Goal: Task Accomplishment & Management: Manage account settings

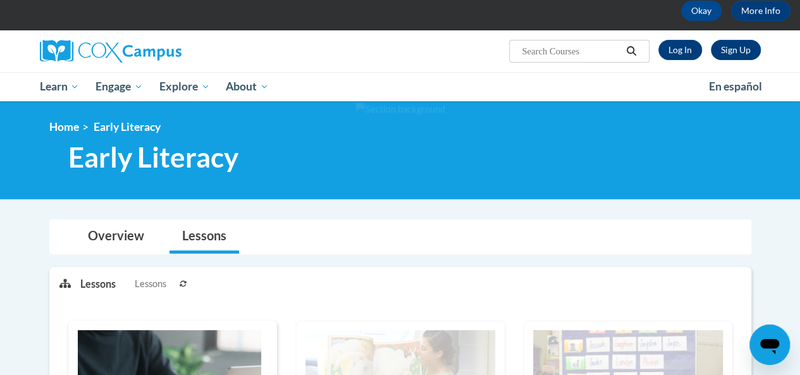
scroll to position [18, 0]
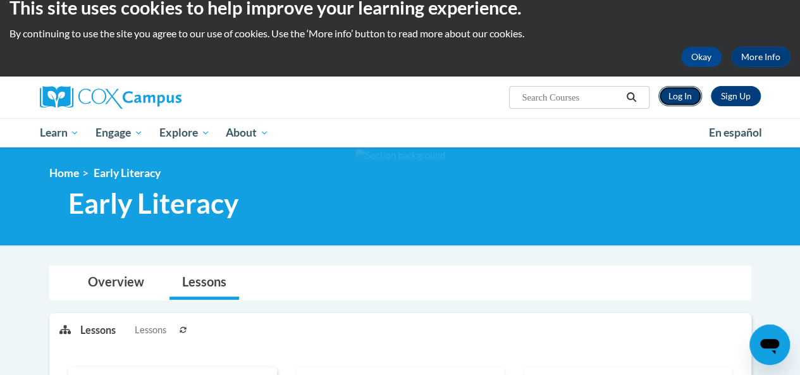
click at [665, 99] on link "Log In" at bounding box center [680, 96] width 44 height 20
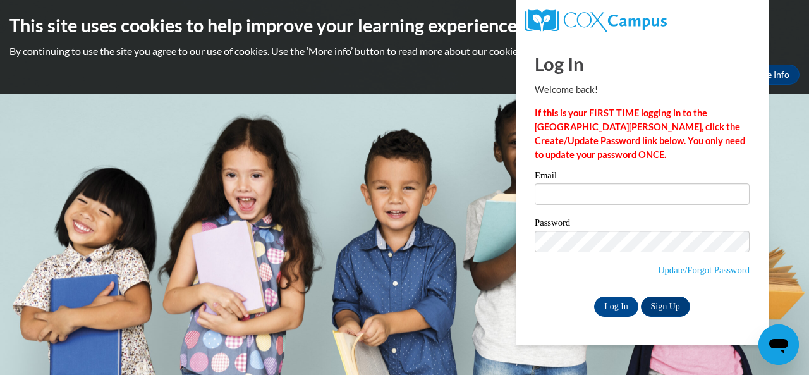
type input "ashlyne1213@gmail.com"
click at [612, 297] on input "Log In" at bounding box center [616, 307] width 44 height 20
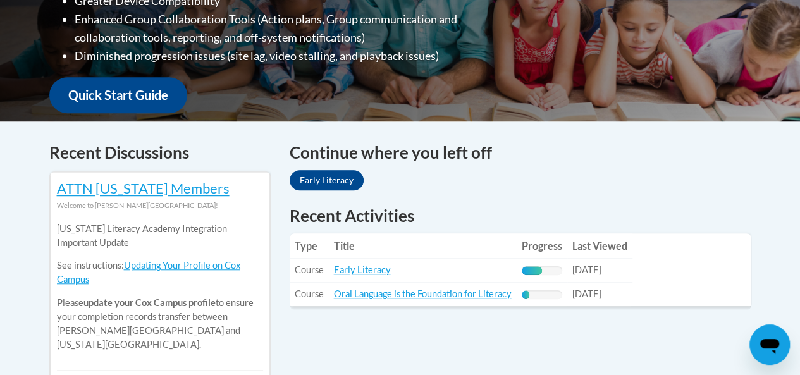
scroll to position [468, 0]
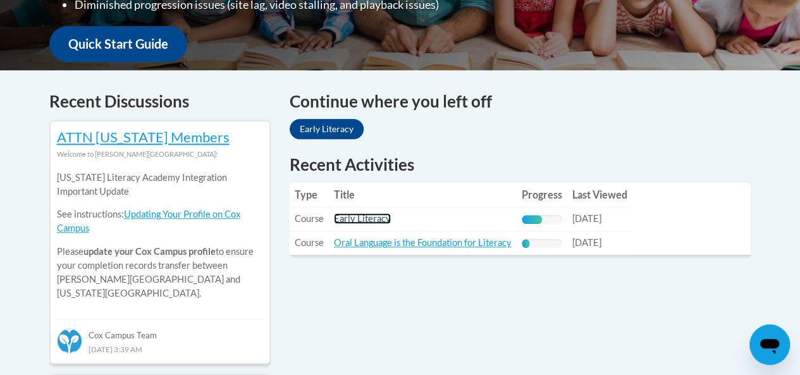
click at [381, 224] on link "Early Literacy" at bounding box center [362, 218] width 57 height 11
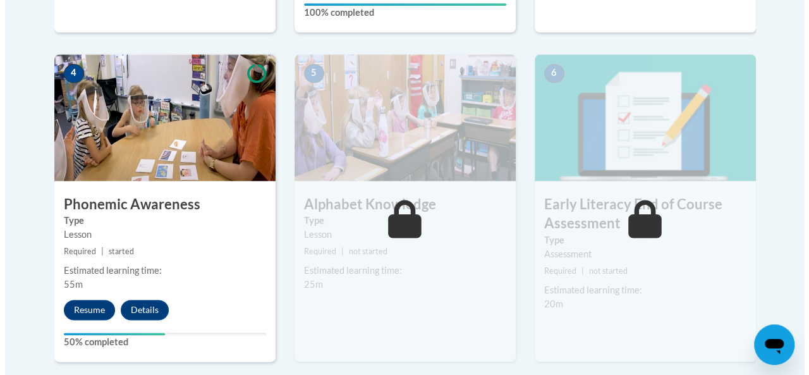
scroll to position [721, 0]
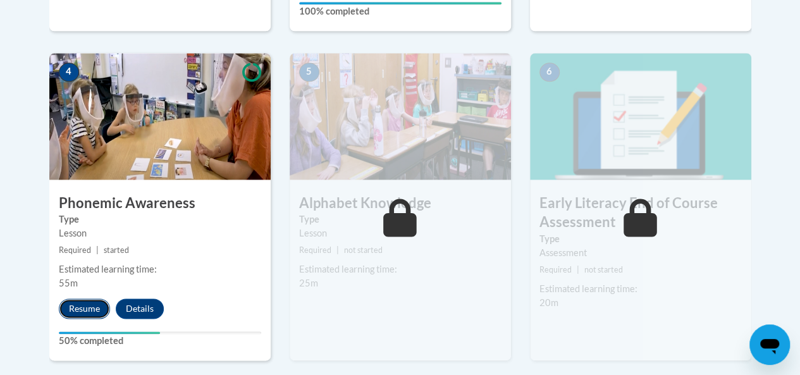
click at [96, 307] on button "Resume" at bounding box center [84, 308] width 51 height 20
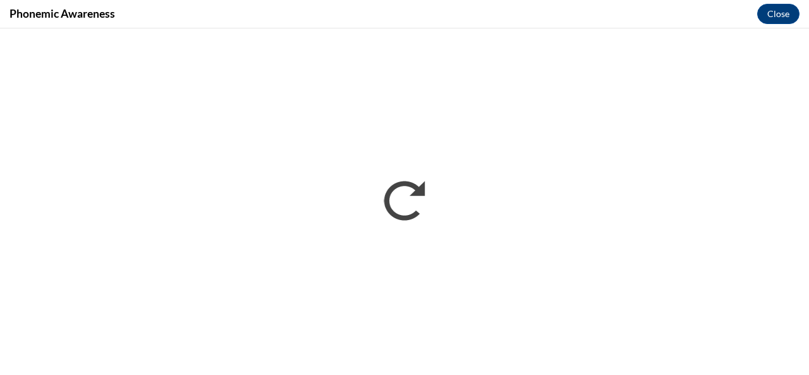
scroll to position [0, 0]
